Goal: Information Seeking & Learning: Find specific fact

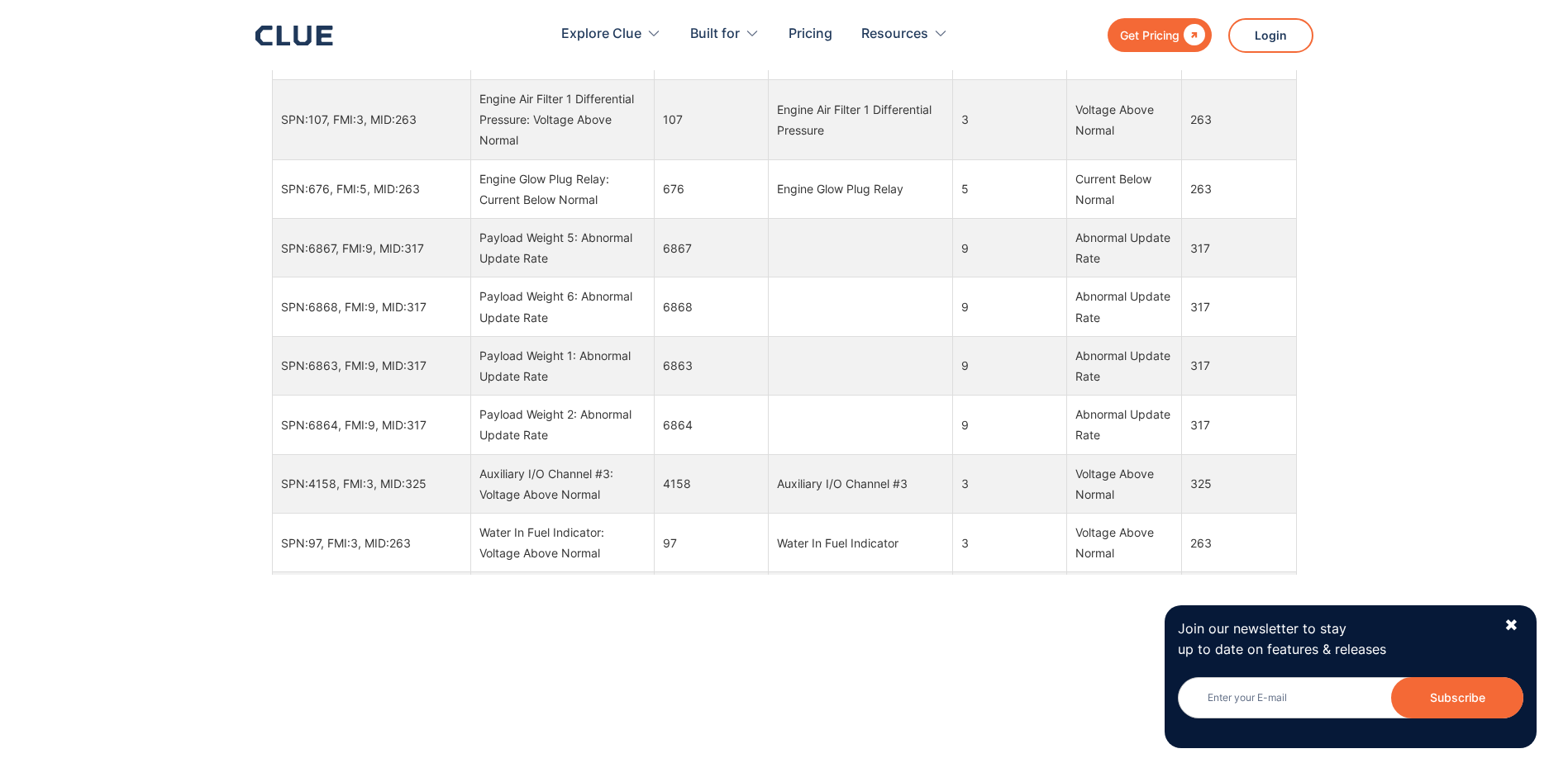
scroll to position [2478, 0]
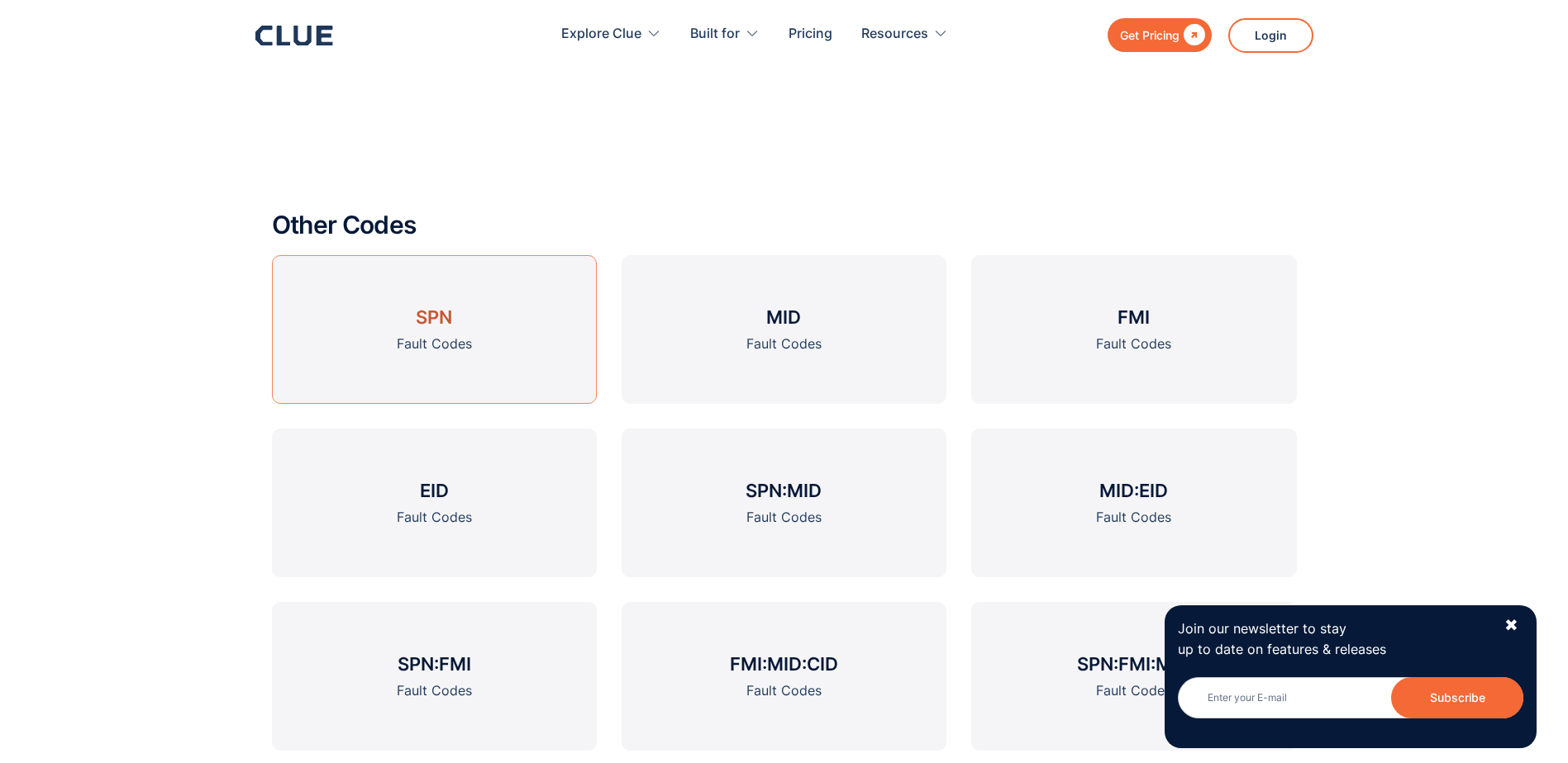
click at [391, 316] on link "SPN Fault Codes" at bounding box center [434, 329] width 325 height 148
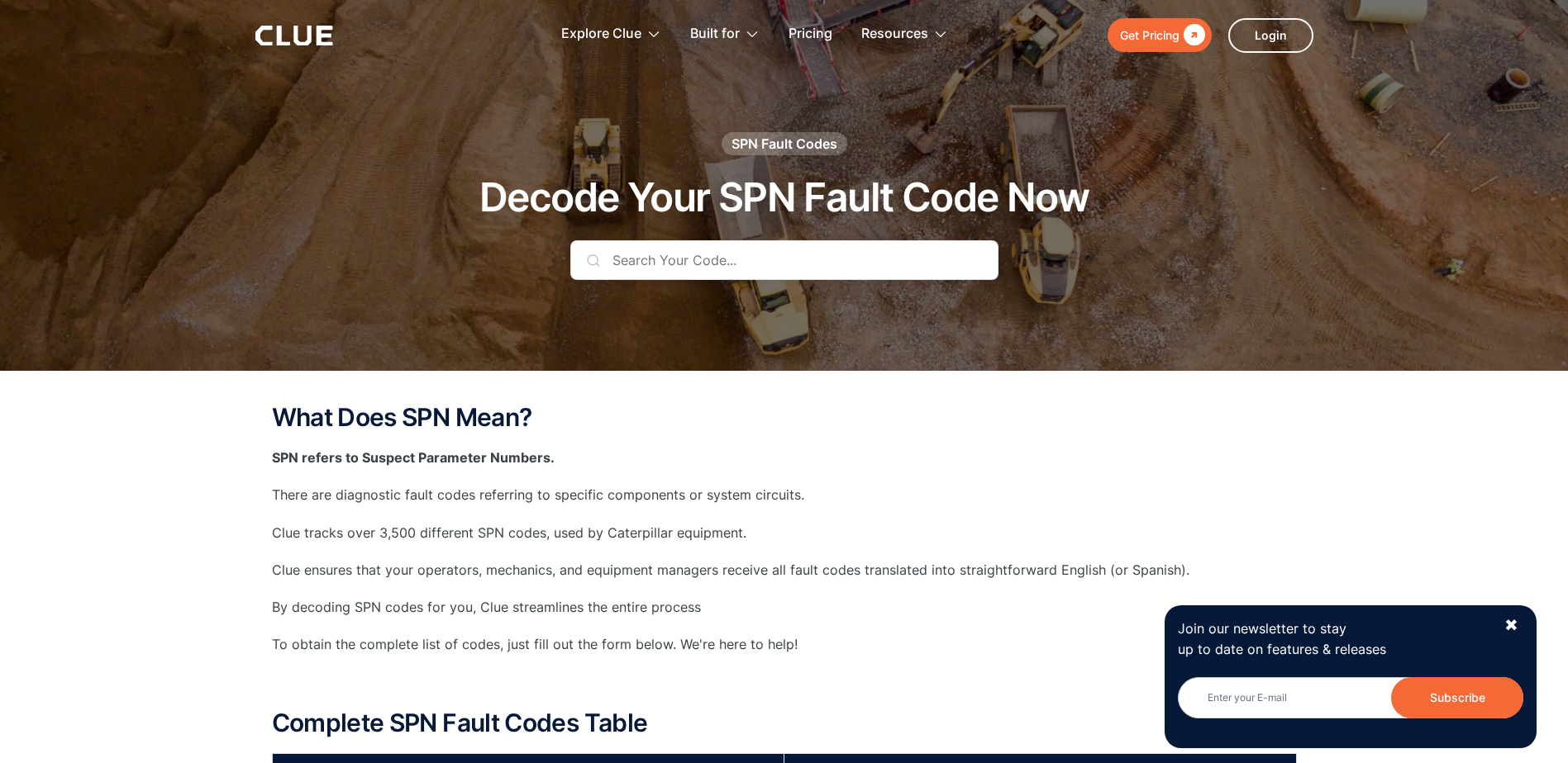
click at [756, 263] on input "text" at bounding box center [784, 260] width 428 height 40
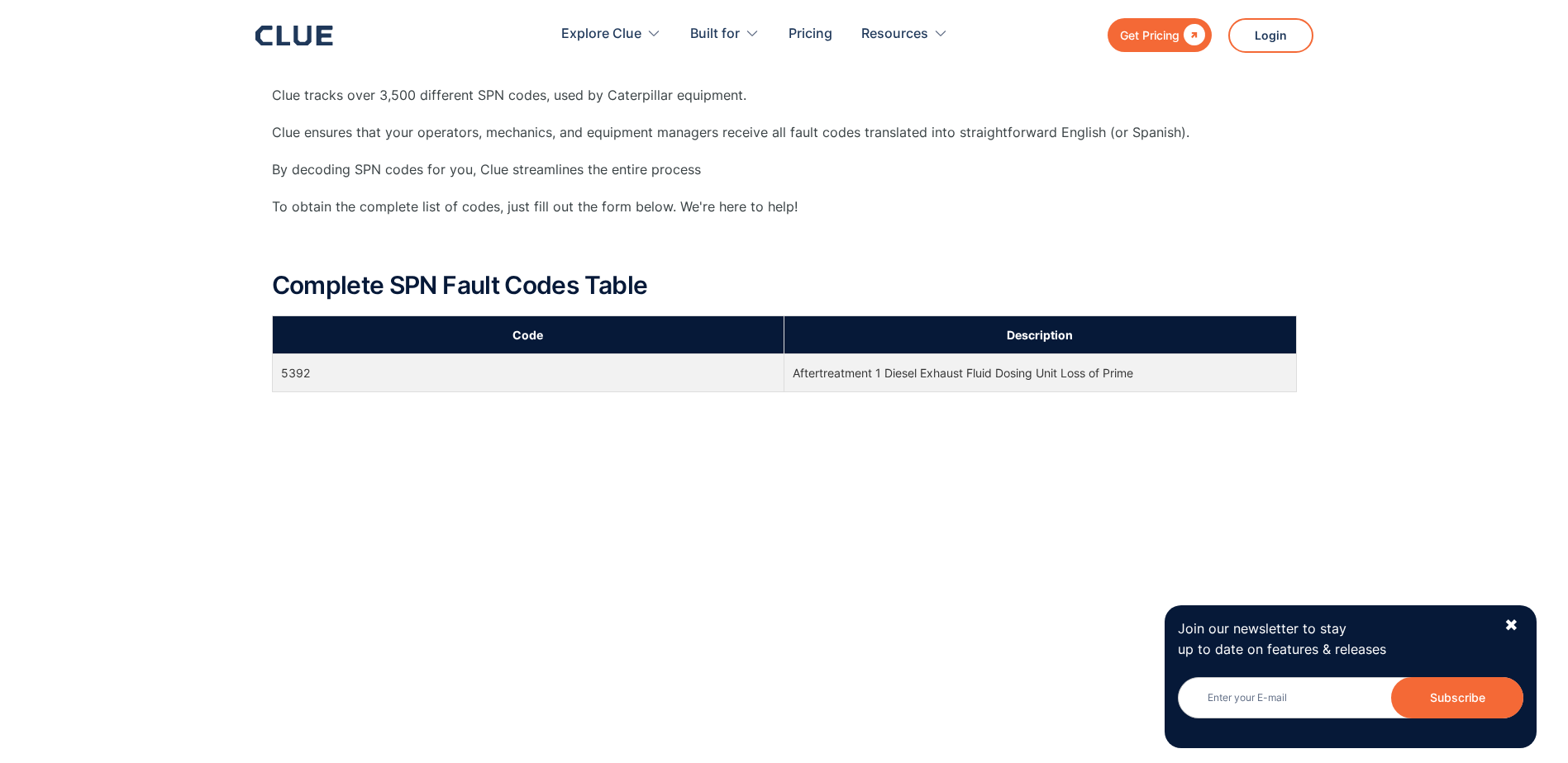
scroll to position [661, 0]
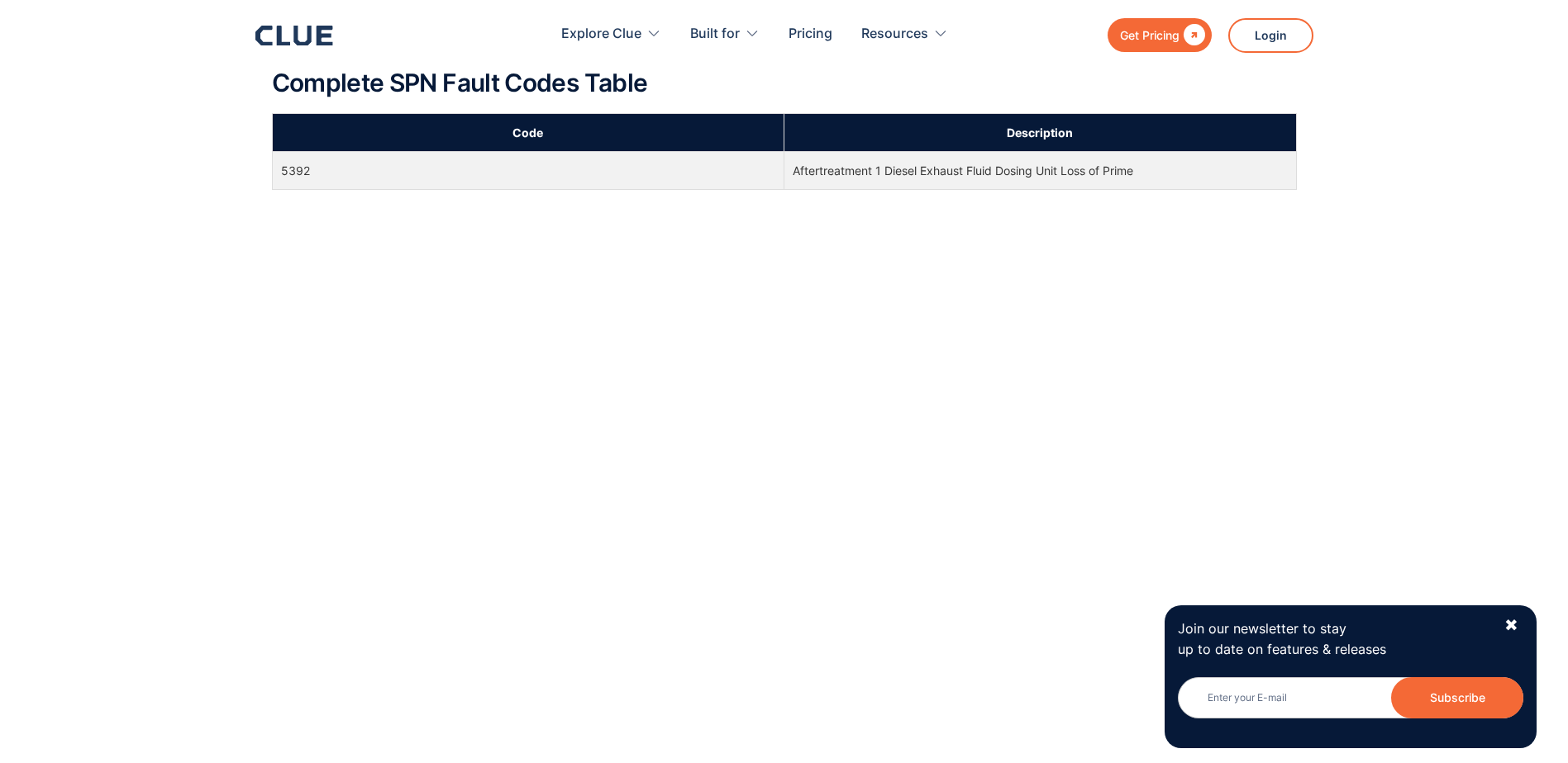
type input "5392"
